Goal: Book appointment/travel/reservation

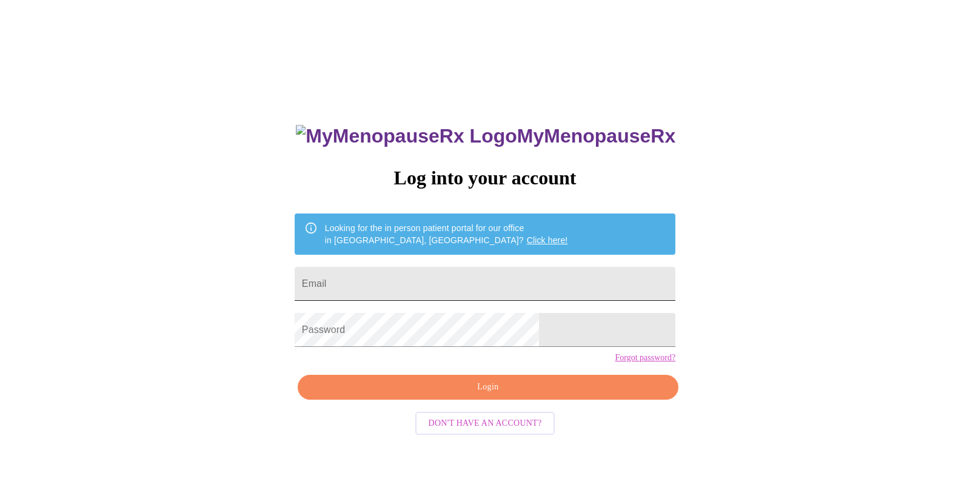
click at [472, 278] on input "Email" at bounding box center [485, 284] width 381 height 34
type input "juliebreen12321@gmail.com"
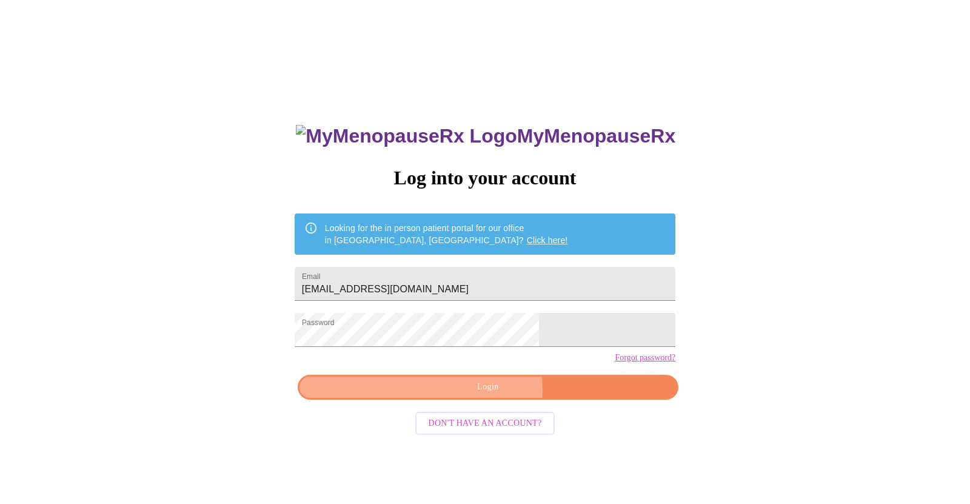
click at [484, 395] on span "Login" at bounding box center [488, 387] width 353 height 15
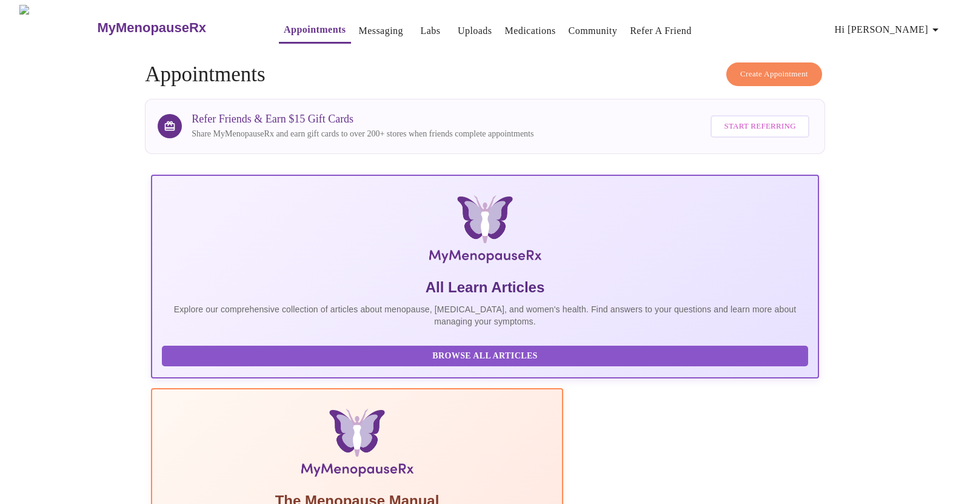
click at [420, 28] on link "Labs" at bounding box center [430, 30] width 20 height 17
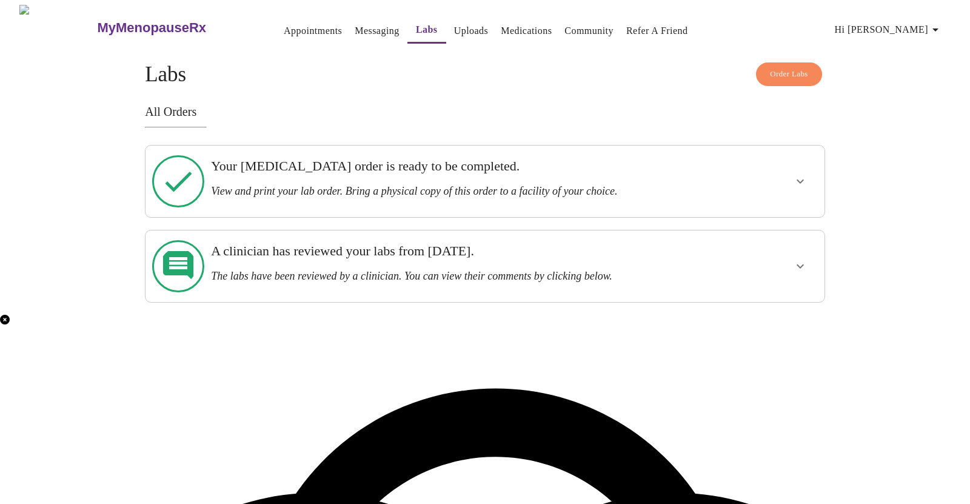
click at [794, 175] on icon "show more" at bounding box center [800, 181] width 15 height 15
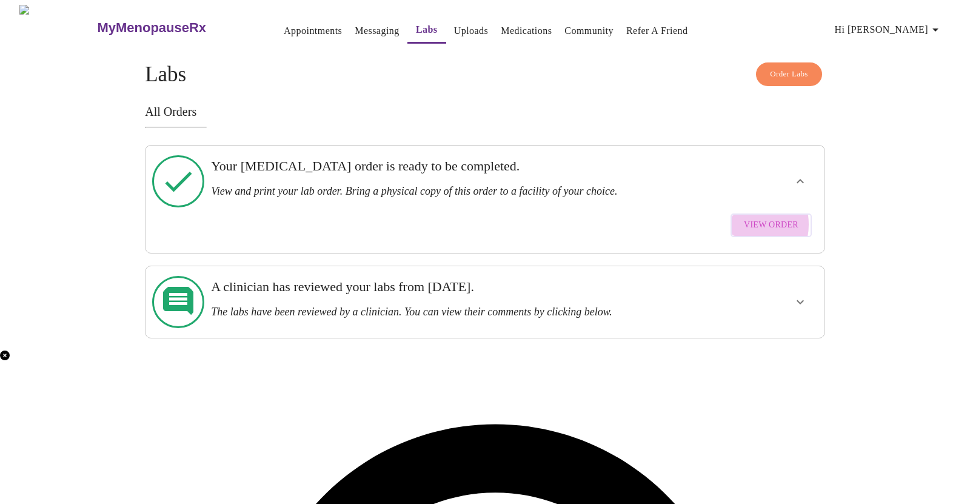
click at [747, 218] on span "View Order" at bounding box center [771, 225] width 55 height 15
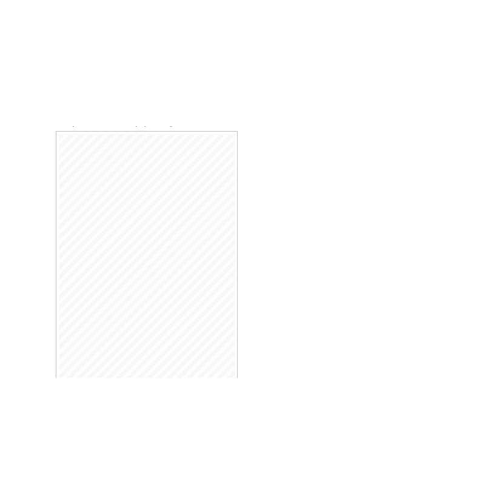
scroll to position [116, 0]
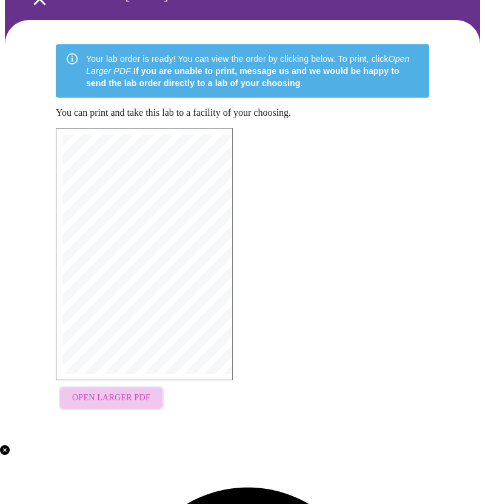
click at [107, 395] on span "Open Larger PDF" at bounding box center [111, 397] width 78 height 15
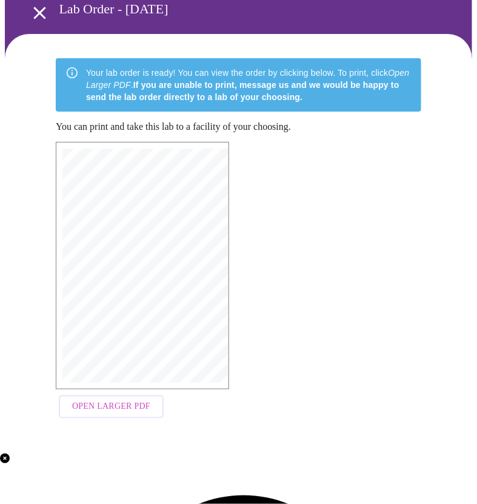
scroll to position [103, 0]
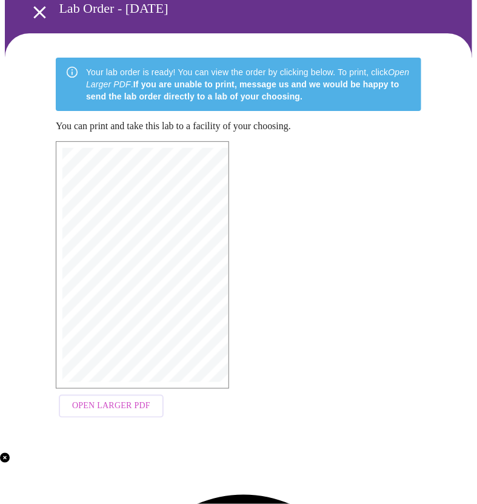
click at [138, 403] on span "Open Larger PDF" at bounding box center [111, 406] width 78 height 15
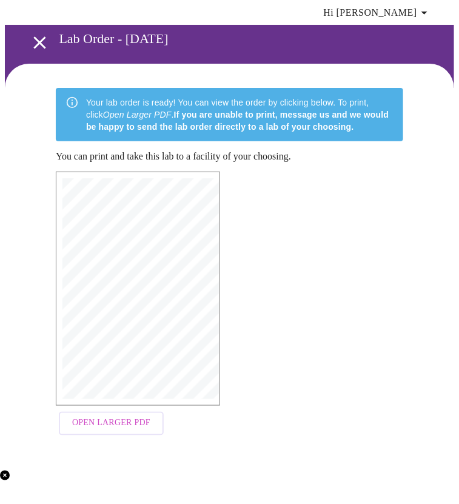
click at [349, 353] on div "MyMenopauseRx | 7/31/25, 9:01 PM MyMenopauseRx | 1 of 1 MyMenopauseRx 1604 N Ma…" at bounding box center [229, 306] width 367 height 289
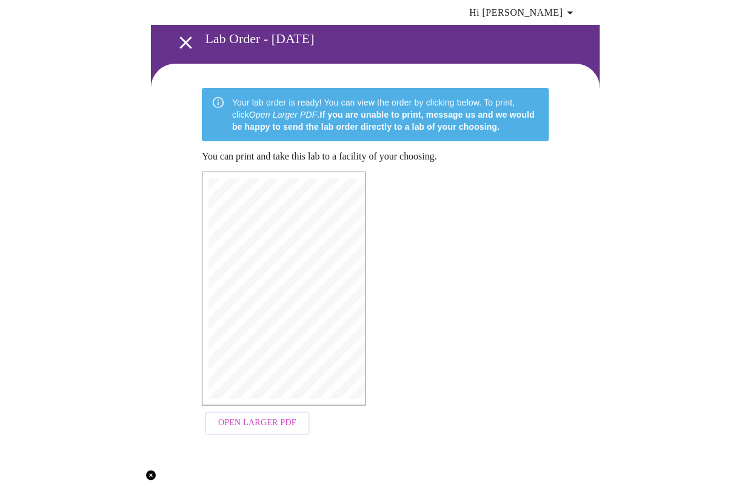
scroll to position [73, 0]
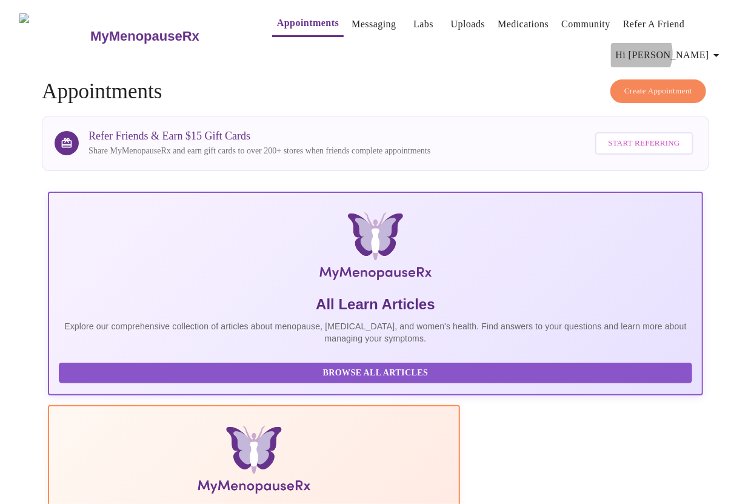
click at [698, 48] on span "Hi [PERSON_NAME]" at bounding box center [670, 55] width 108 height 17
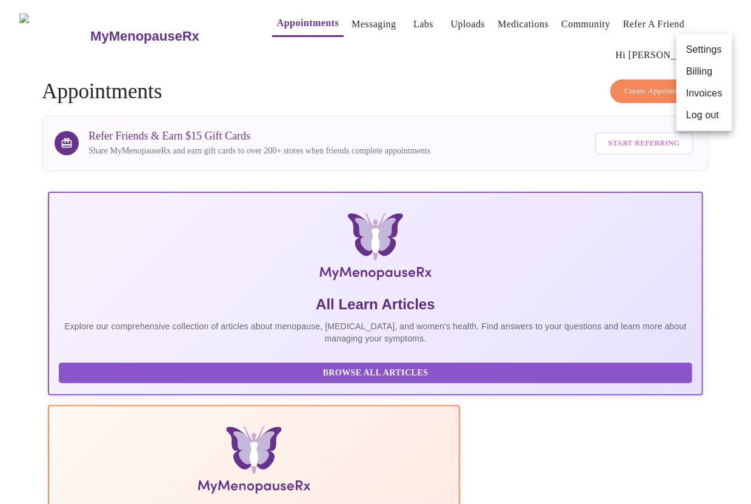
click at [561, 51] on div at bounding box center [375, 252] width 751 height 504
click at [352, 19] on link "Messaging" at bounding box center [374, 24] width 44 height 17
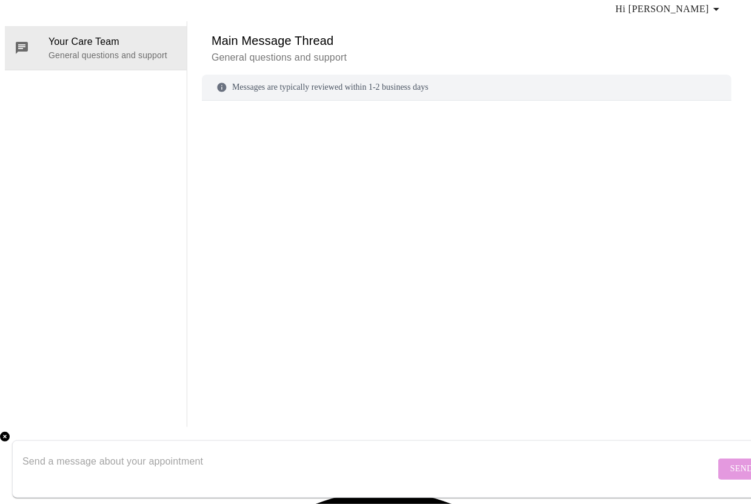
scroll to position [62, 0]
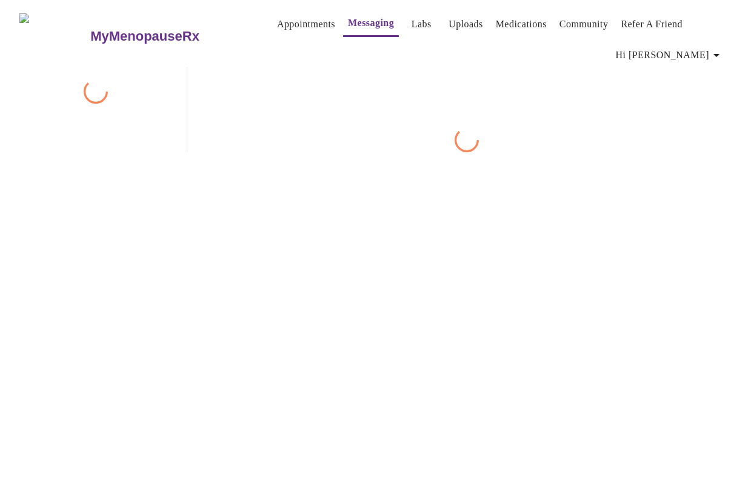
scroll to position [62, 0]
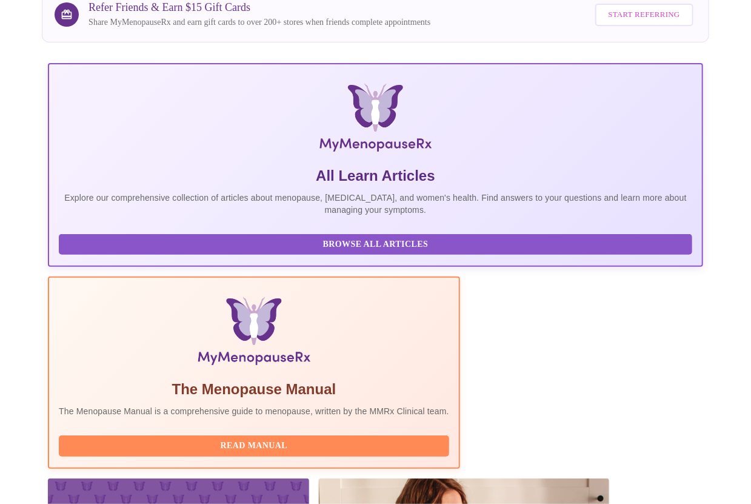
scroll to position [312, 0]
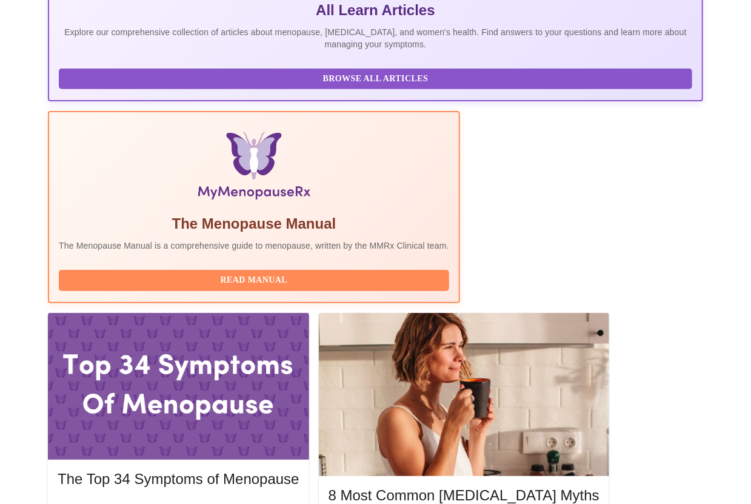
scroll to position [312, 0]
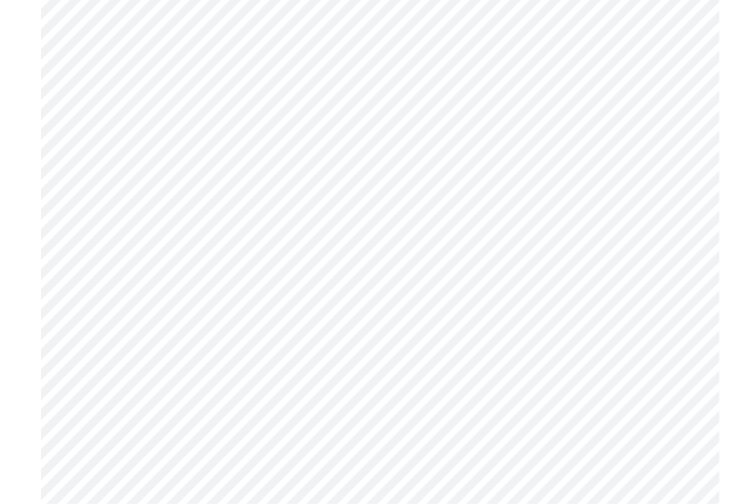
scroll to position [1265, 0]
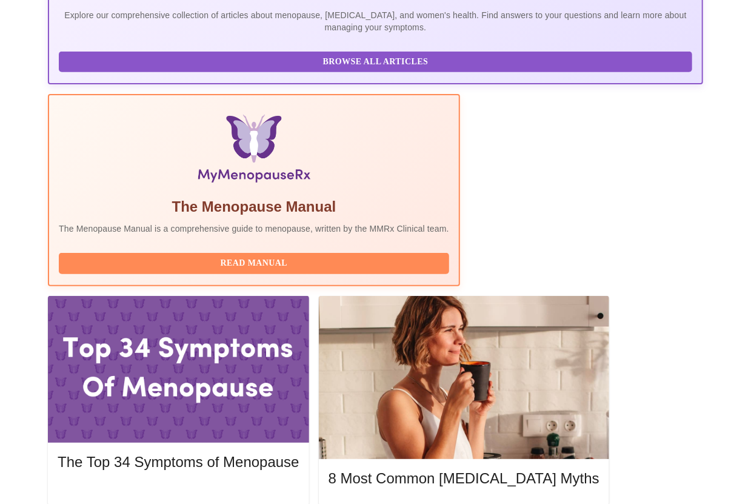
scroll to position [312, 0]
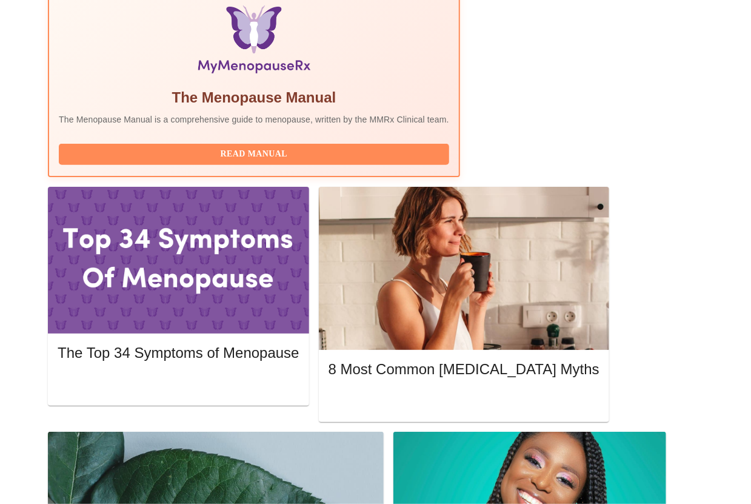
scroll to position [0, 0]
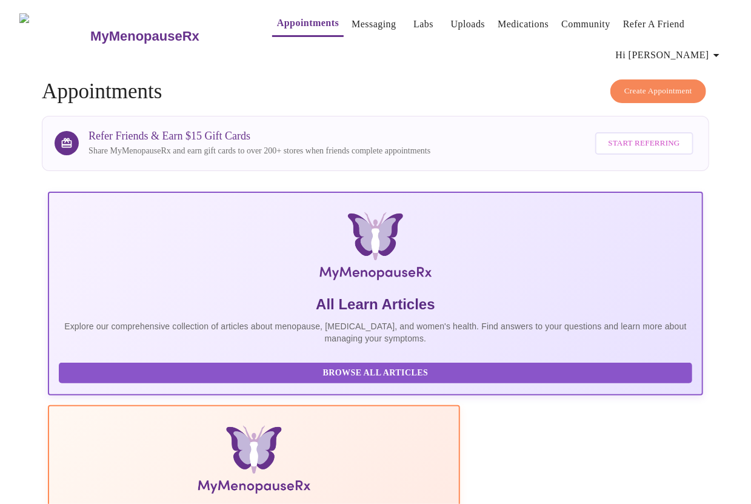
click at [355, 23] on link "Messaging" at bounding box center [374, 24] width 44 height 17
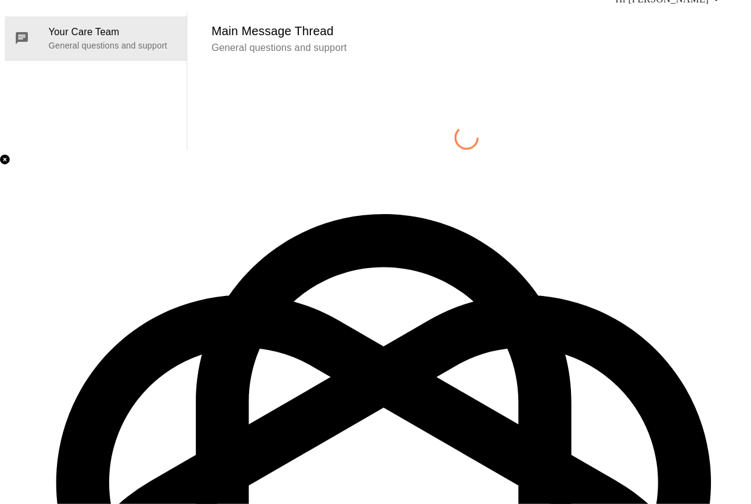
scroll to position [62, 0]
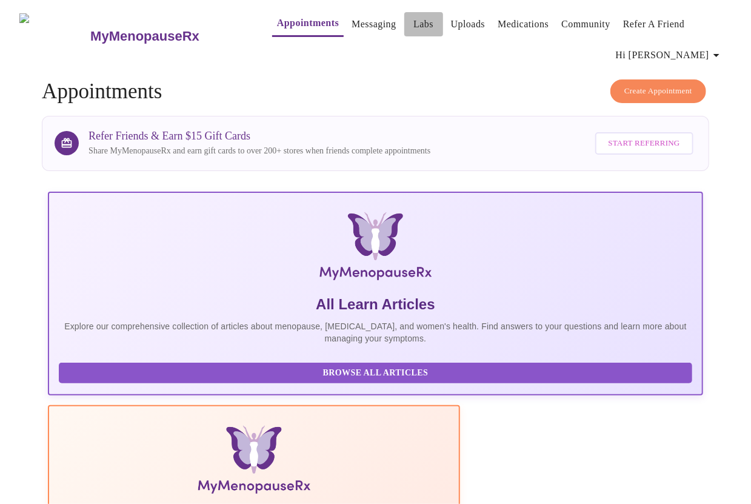
click at [413, 23] on link "Labs" at bounding box center [423, 24] width 20 height 17
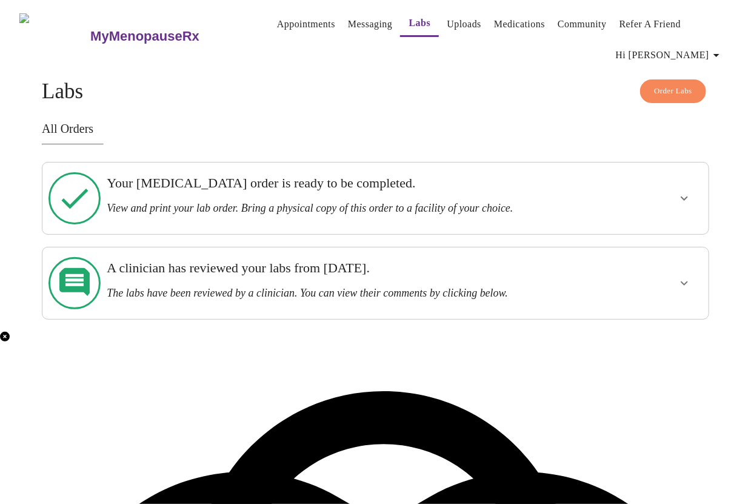
click at [423, 260] on h3 "A clinician has reviewed your labs from [DATE]." at bounding box center [343, 268] width 473 height 16
click at [691, 269] on button "show more" at bounding box center [684, 283] width 29 height 29
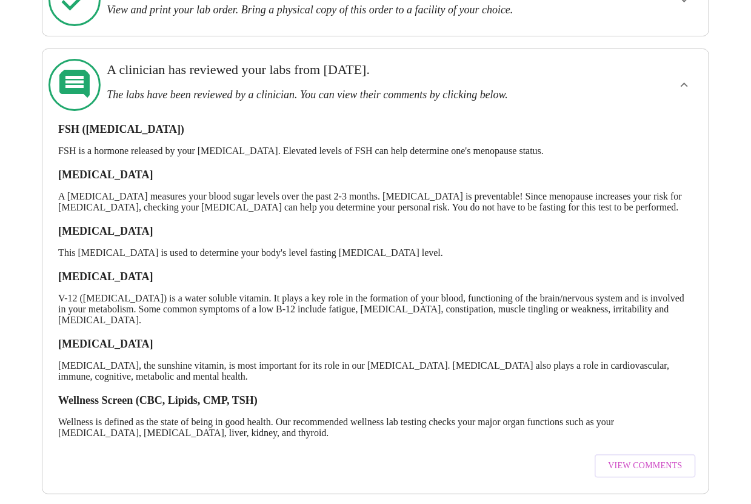
scroll to position [200, 0]
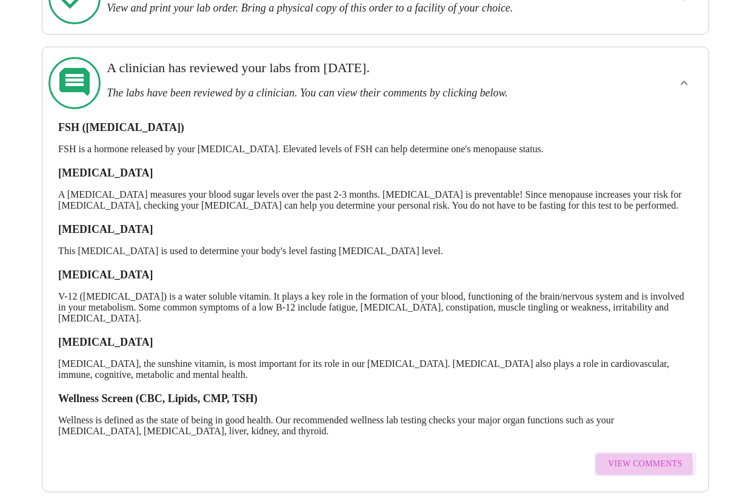
click at [623, 457] on span "View Comments" at bounding box center [645, 464] width 74 height 15
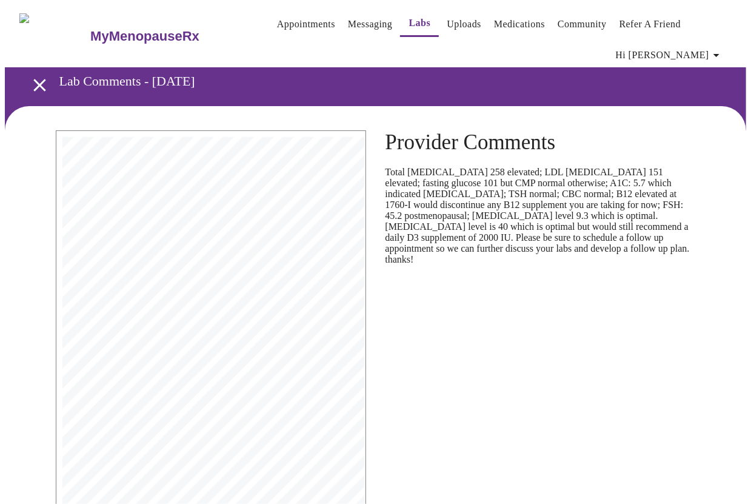
click at [296, 19] on link "Appointments" at bounding box center [306, 24] width 58 height 17
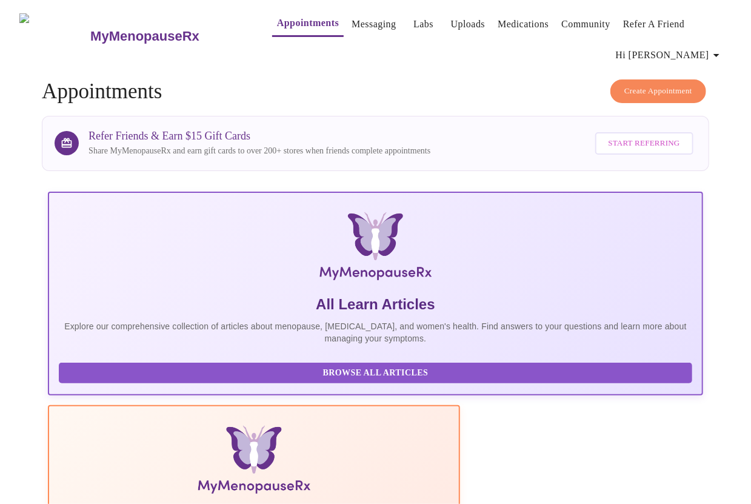
click at [662, 90] on span "Create Appointment" at bounding box center [658, 91] width 68 height 14
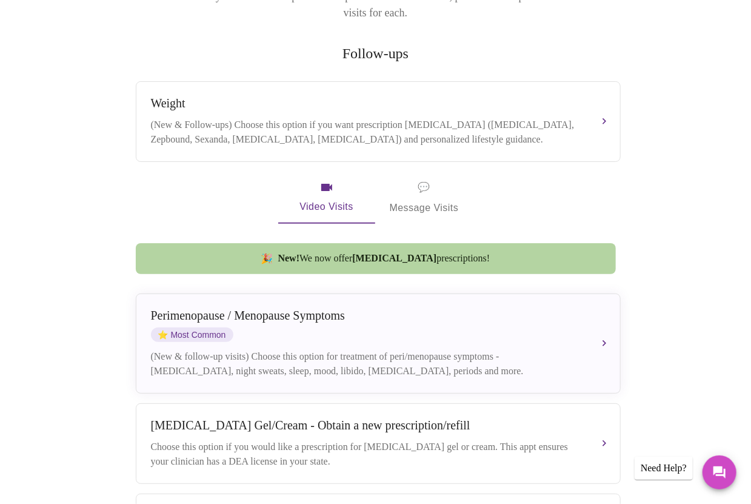
scroll to position [246, 0]
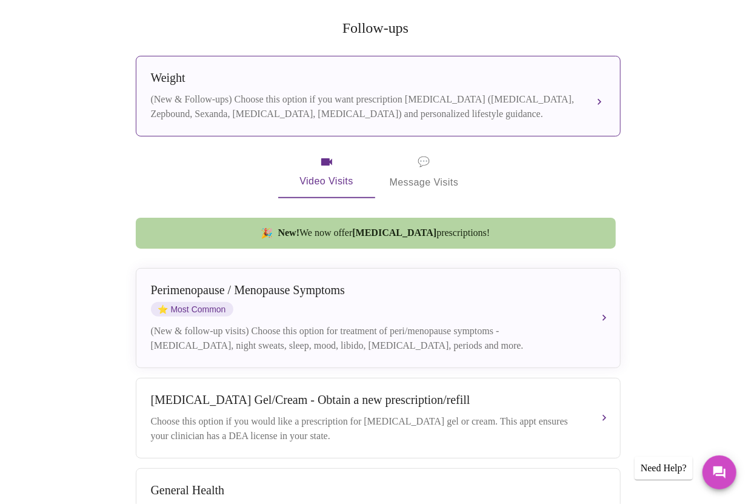
click at [527, 71] on div "Weight" at bounding box center [366, 78] width 430 height 14
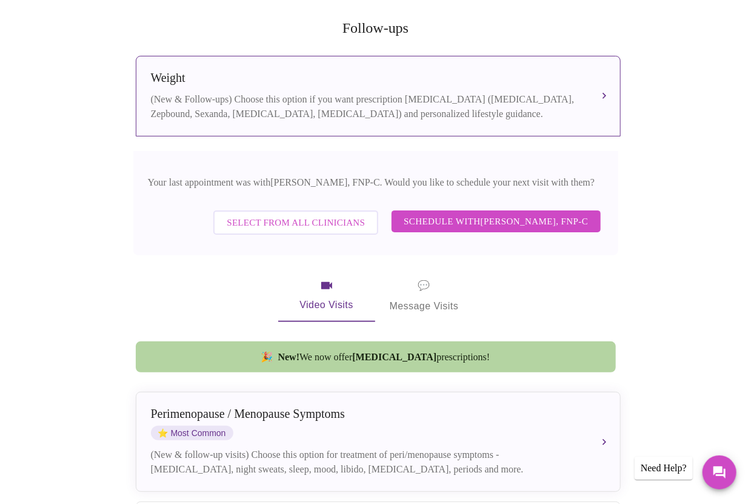
click at [487, 213] on span "Schedule with [PERSON_NAME], FNP-C" at bounding box center [496, 221] width 184 height 16
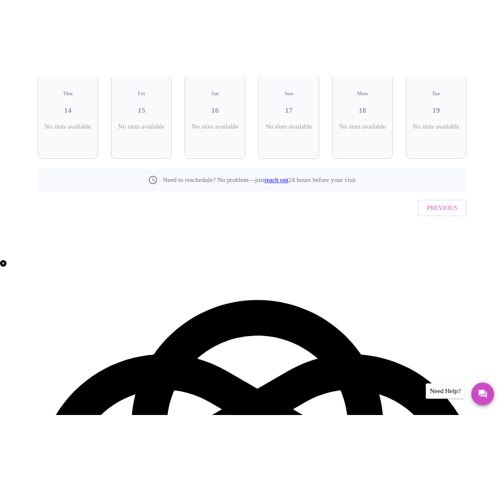
scroll to position [0, 0]
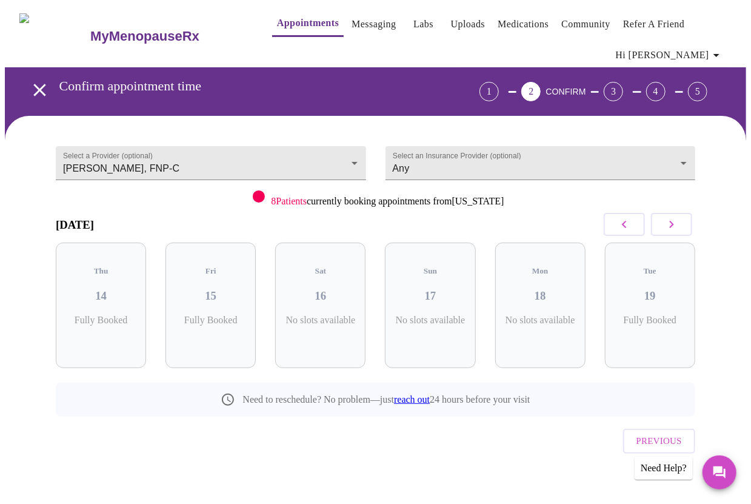
click at [669, 218] on button "button" at bounding box center [671, 224] width 41 height 23
click at [623, 223] on icon "button" at bounding box center [624, 224] width 15 height 15
click at [340, 289] on h3 "21" at bounding box center [320, 295] width 71 height 13
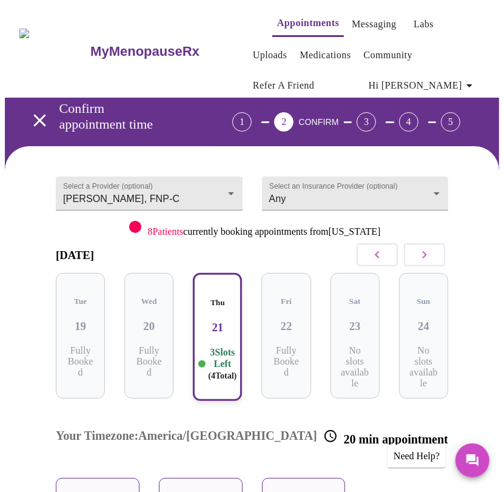
click at [119, 478] on div "10:00 AM" at bounding box center [98, 497] width 84 height 38
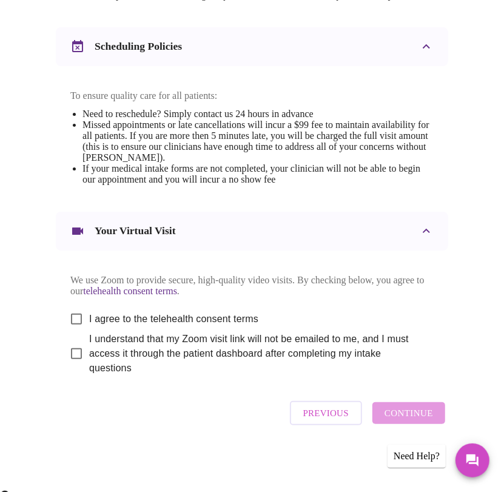
scroll to position [568, 0]
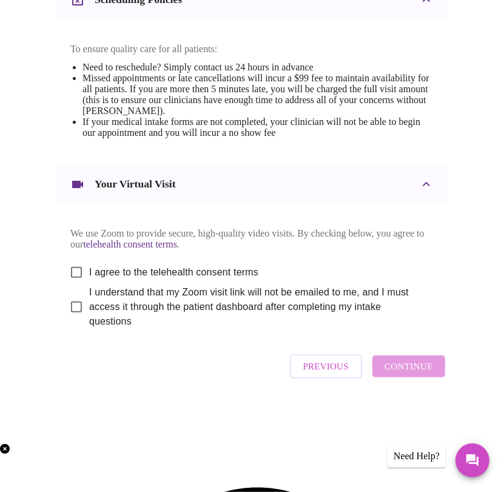
click at [70, 285] on input "I agree to the telehealth consent terms" at bounding box center [76, 271] width 25 height 25
checkbox input "true"
click at [72, 320] on input "I understand that my Zoom visit link will not be emailed to me, and I must acce…" at bounding box center [76, 306] width 25 height 25
checkbox input "true"
click at [424, 374] on span "Continue" at bounding box center [408, 366] width 49 height 16
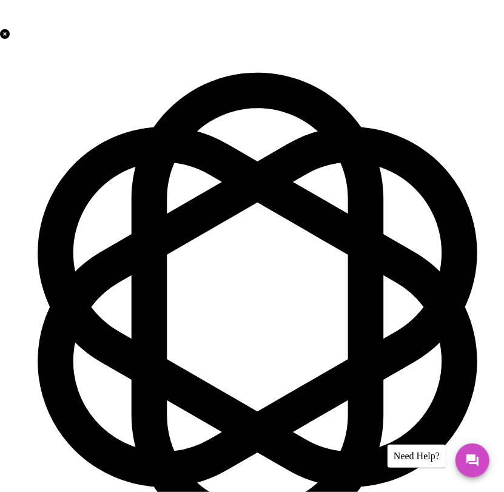
scroll to position [70, 0]
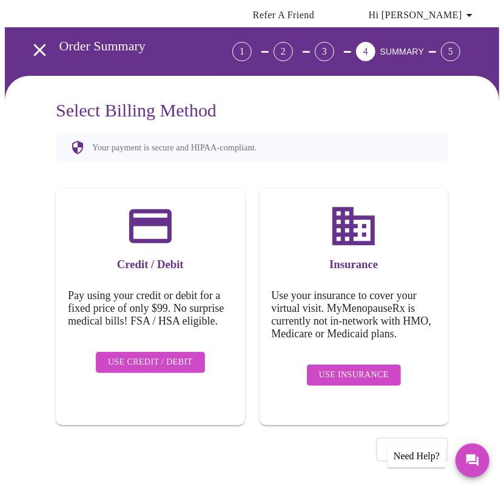
click at [348, 367] on span "Use Insurance" at bounding box center [354, 374] width 70 height 15
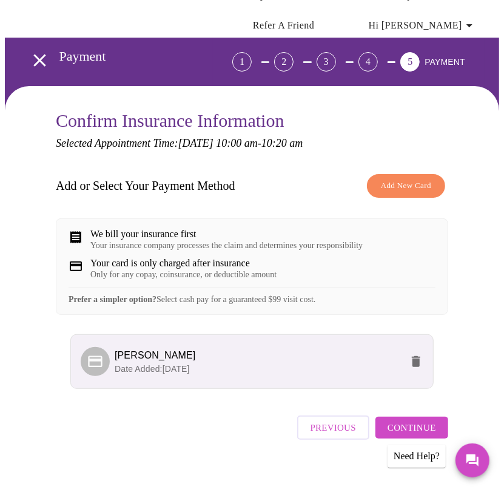
scroll to position [79, 0]
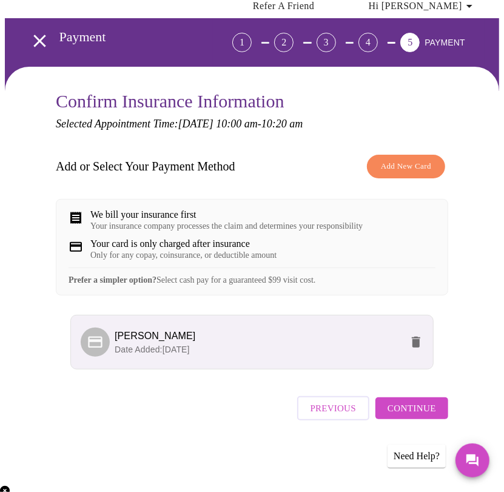
click at [421, 416] on span "Continue" at bounding box center [411, 408] width 49 height 16
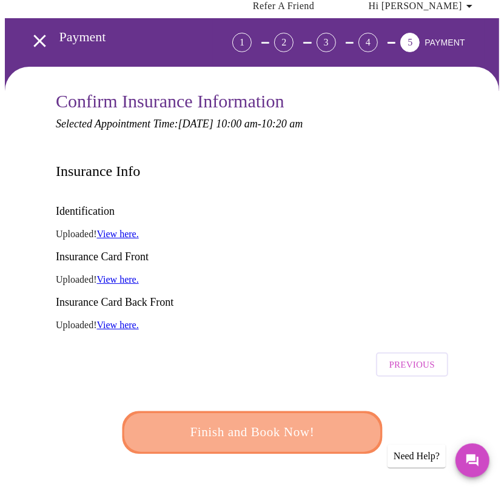
click at [347, 421] on span "Finish and Book Now!" at bounding box center [251, 432] width 224 height 22
